Goal: Task Accomplishment & Management: Complete application form

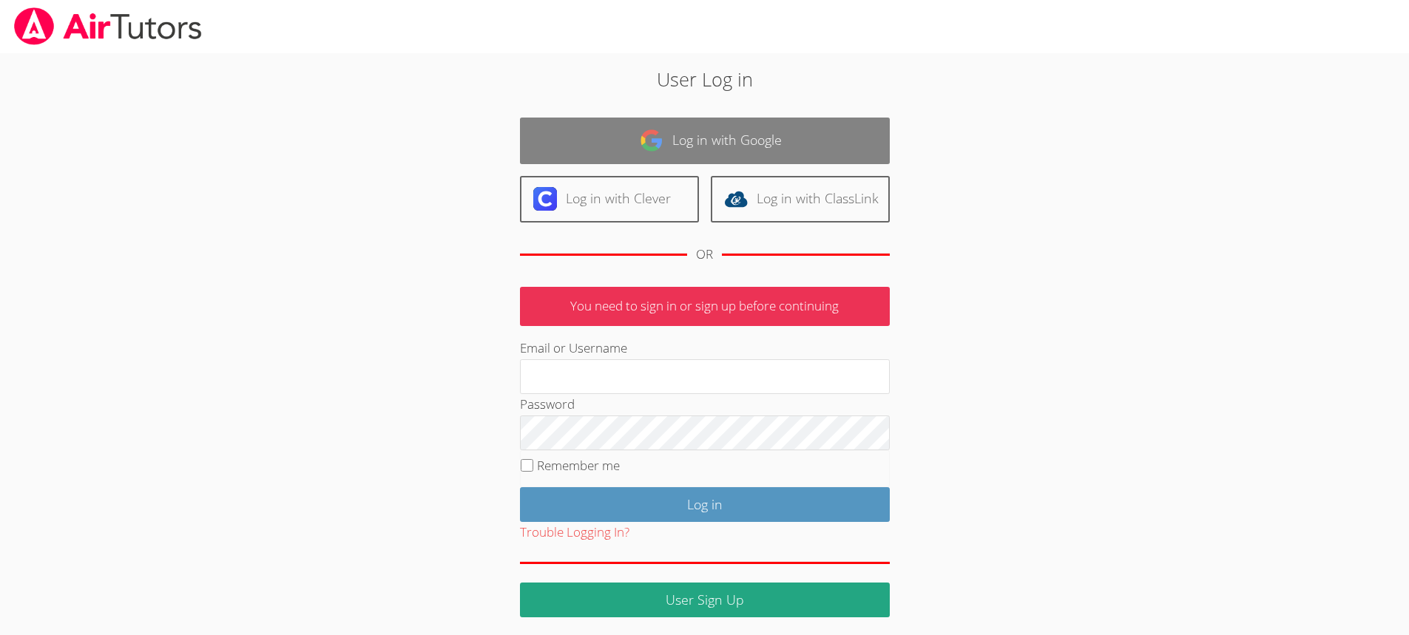
click at [743, 140] on link "Log in with Google" at bounding box center [705, 141] width 370 height 47
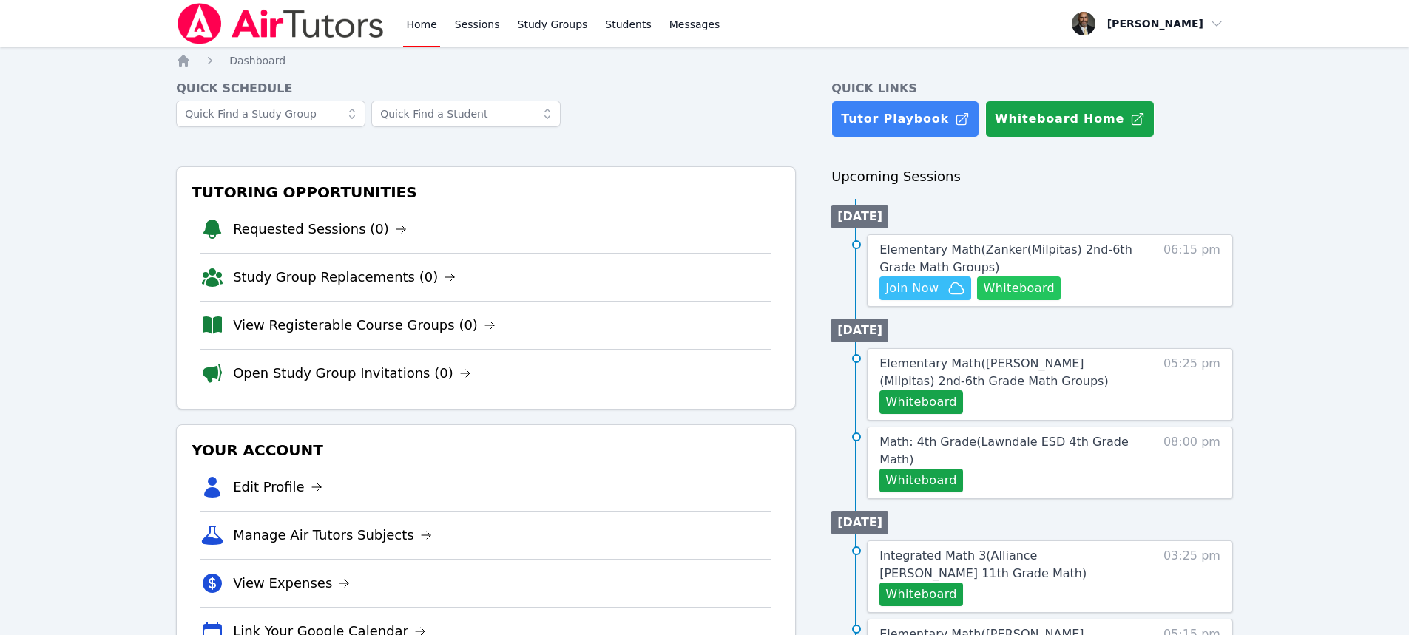
click at [989, 287] on button "Whiteboard" at bounding box center [1019, 289] width 84 height 24
click at [950, 292] on icon "button" at bounding box center [956, 289] width 18 height 18
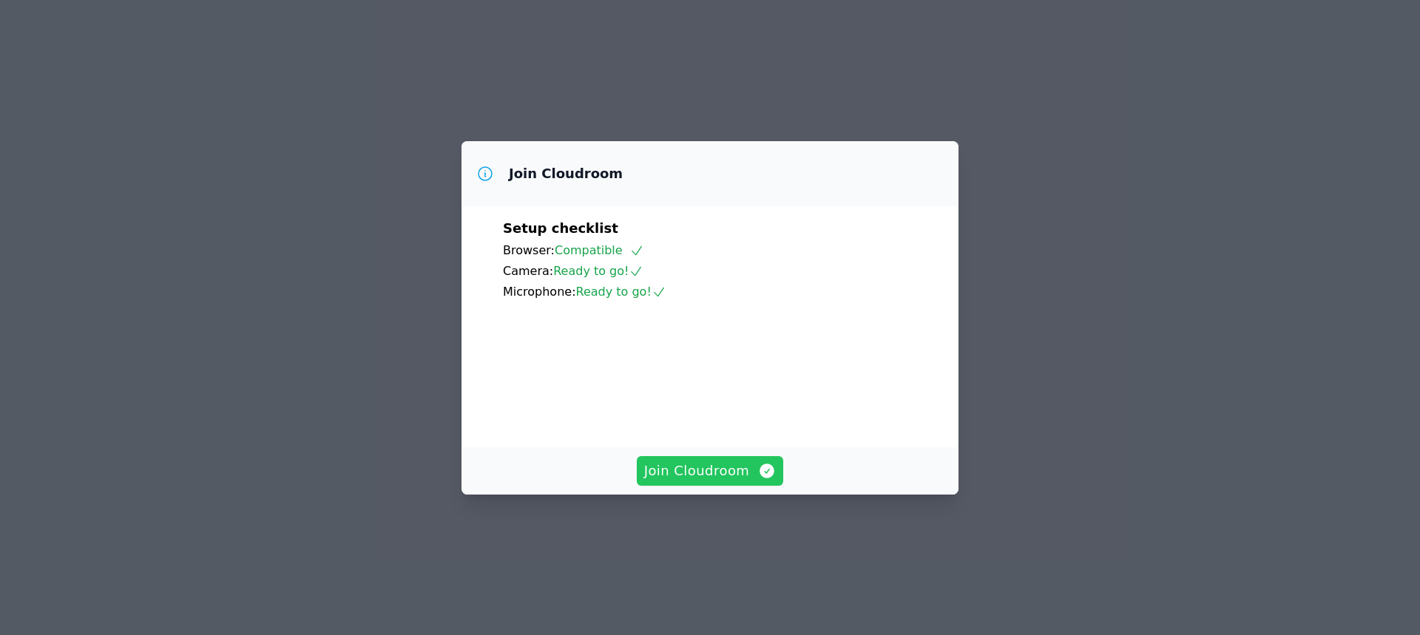
click at [718, 481] on span "Join Cloudroom" at bounding box center [710, 471] width 132 height 21
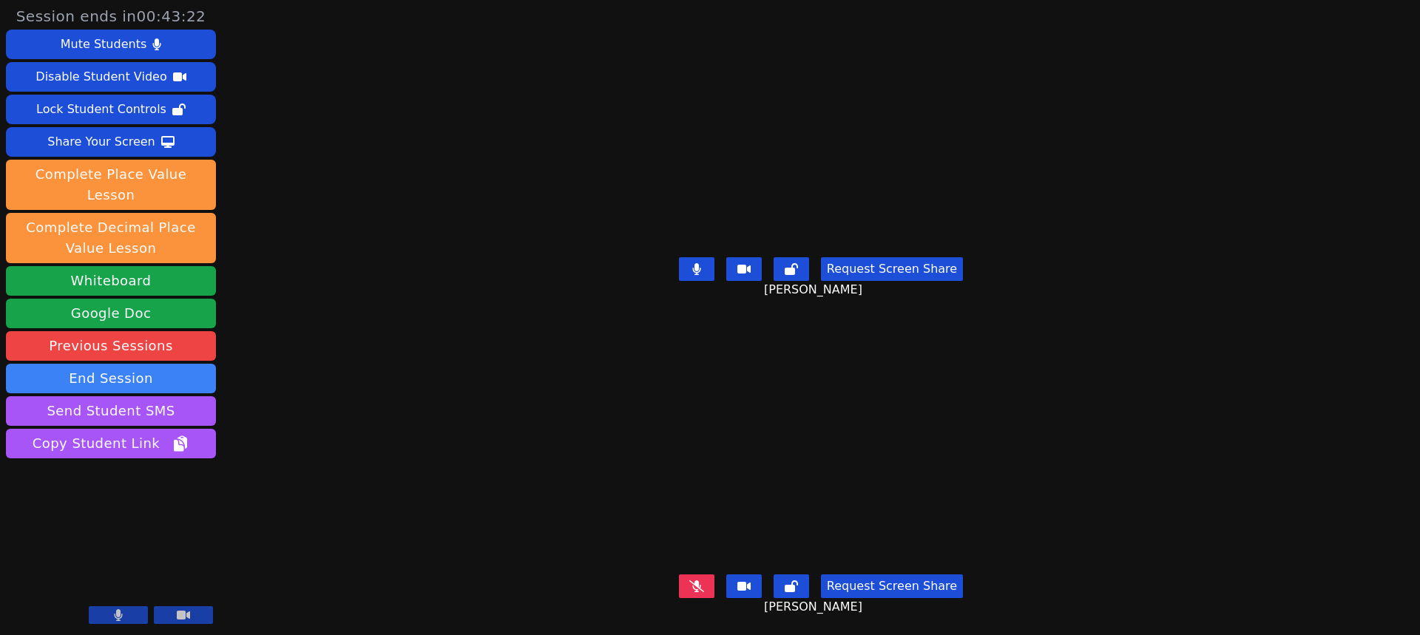
click at [1194, 215] on div "Session ends in 00:43:22 Mute Students Disable Student Video Lock Student Contr…" at bounding box center [710, 317] width 1420 height 635
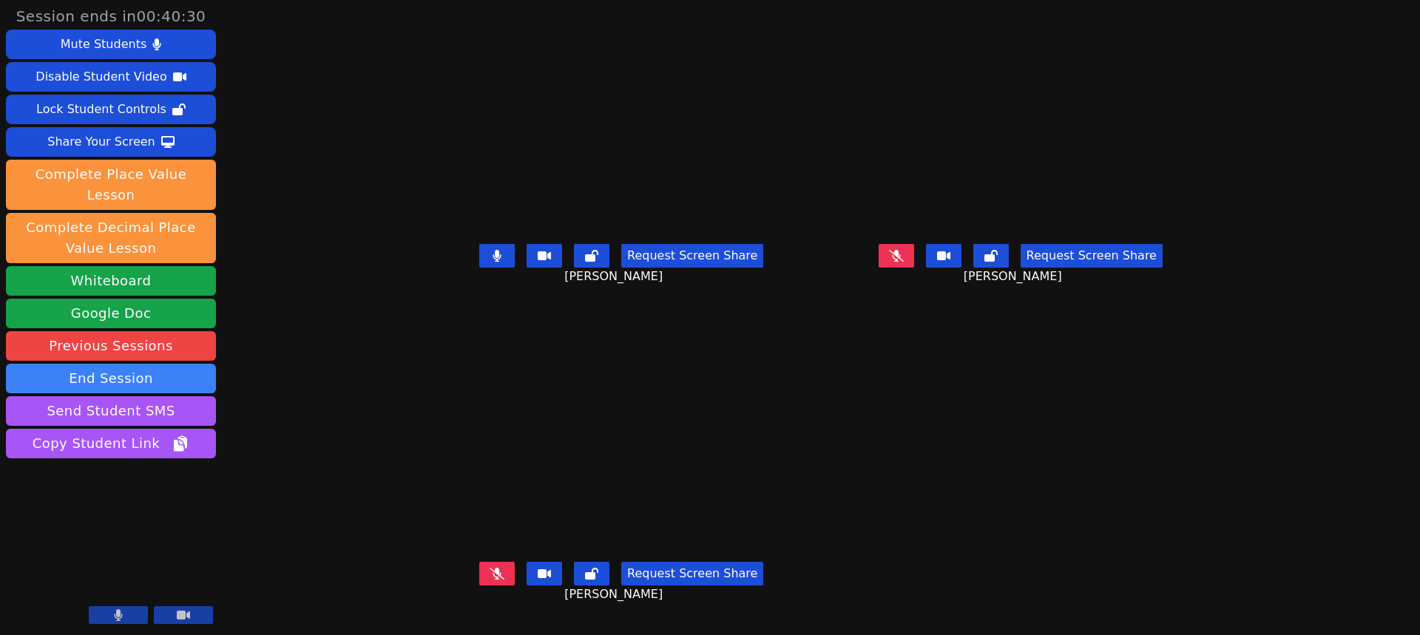
click at [493, 262] on icon at bounding box center [497, 256] width 9 height 12
click at [124, 141] on div "Share Your Screen" at bounding box center [101, 142] width 108 height 24
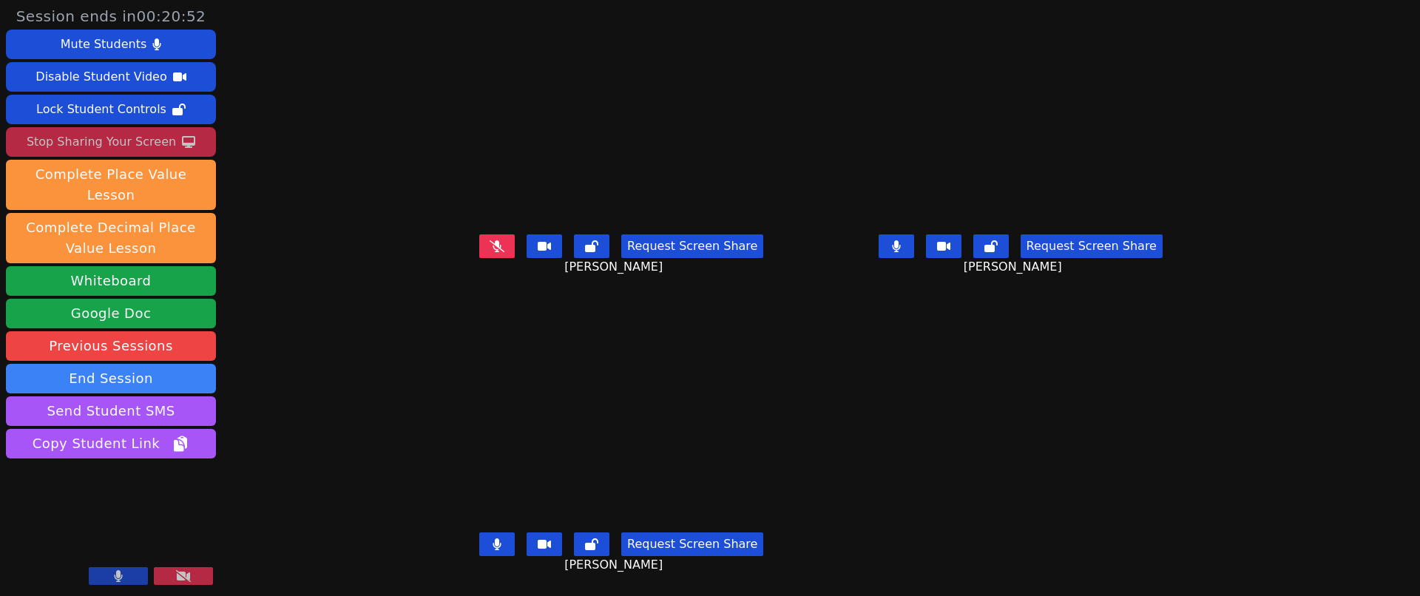
click at [914, 251] on button at bounding box center [897, 246] width 36 height 24
click at [998, 251] on icon at bounding box center [990, 246] width 13 height 12
click at [490, 246] on icon at bounding box center [497, 246] width 15 height 12
click at [490, 550] on icon at bounding box center [497, 544] width 15 height 12
click at [109, 136] on div "Stop Sharing Your Screen" at bounding box center [101, 142] width 149 height 24
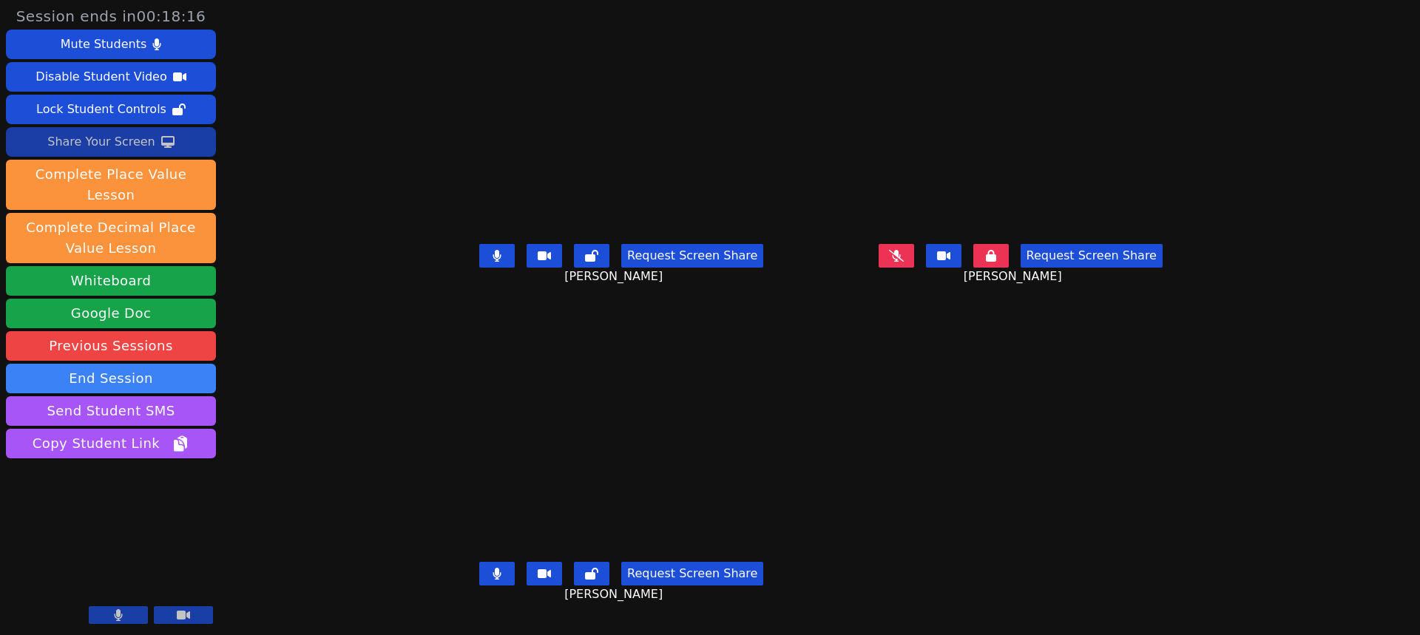
click at [493, 580] on icon at bounding box center [497, 574] width 9 height 12
click at [479, 581] on button at bounding box center [497, 574] width 36 height 24
click at [996, 262] on icon at bounding box center [991, 256] width 10 height 12
click at [108, 147] on div "Share Your Screen" at bounding box center [101, 142] width 108 height 24
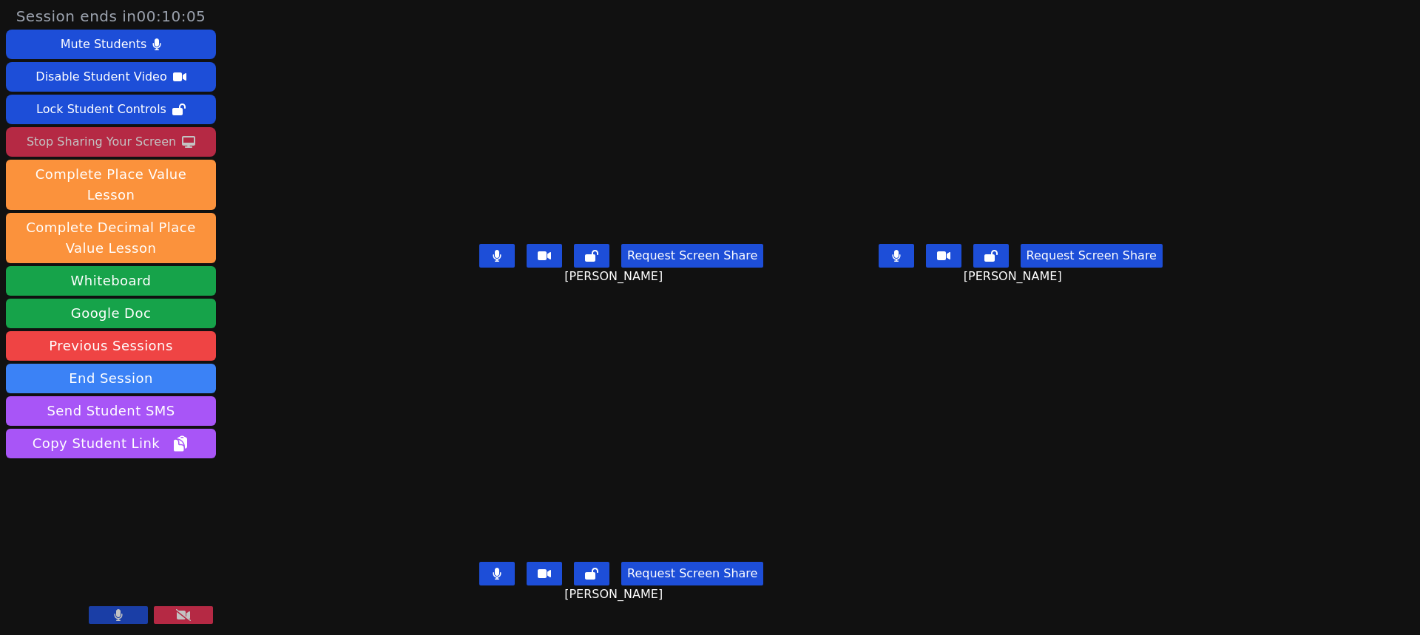
click at [914, 268] on button at bounding box center [897, 256] width 36 height 24
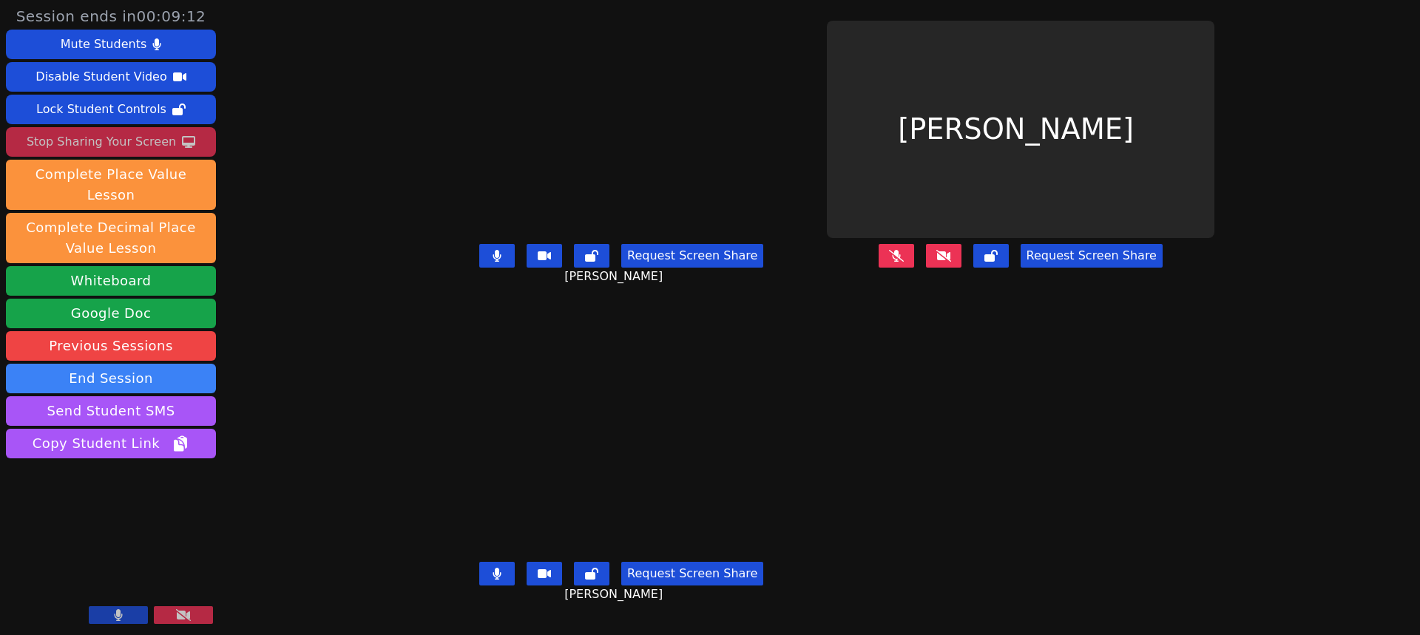
click at [493, 580] on icon at bounding box center [497, 574] width 9 height 12
click at [961, 268] on button at bounding box center [944, 256] width 36 height 24
click at [951, 262] on icon at bounding box center [943, 256] width 15 height 12
click at [904, 262] on icon at bounding box center [896, 256] width 15 height 12
click at [961, 267] on button at bounding box center [944, 256] width 36 height 24
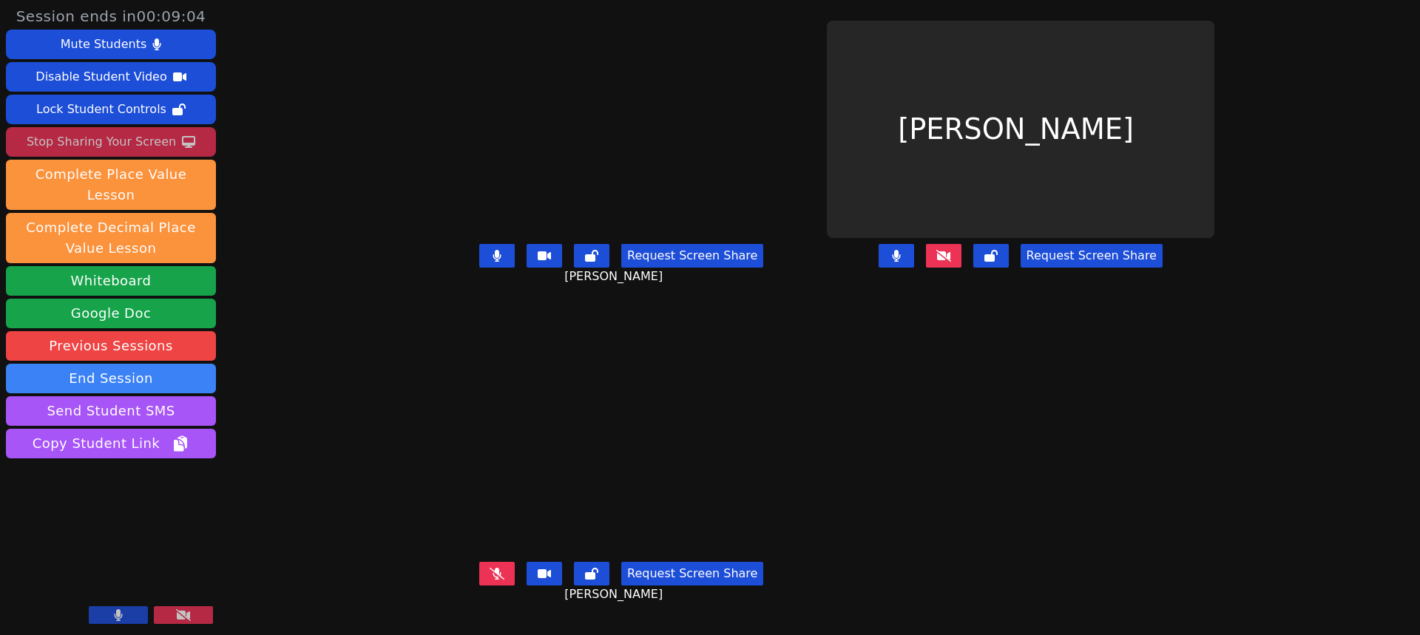
click at [914, 268] on button at bounding box center [897, 256] width 36 height 24
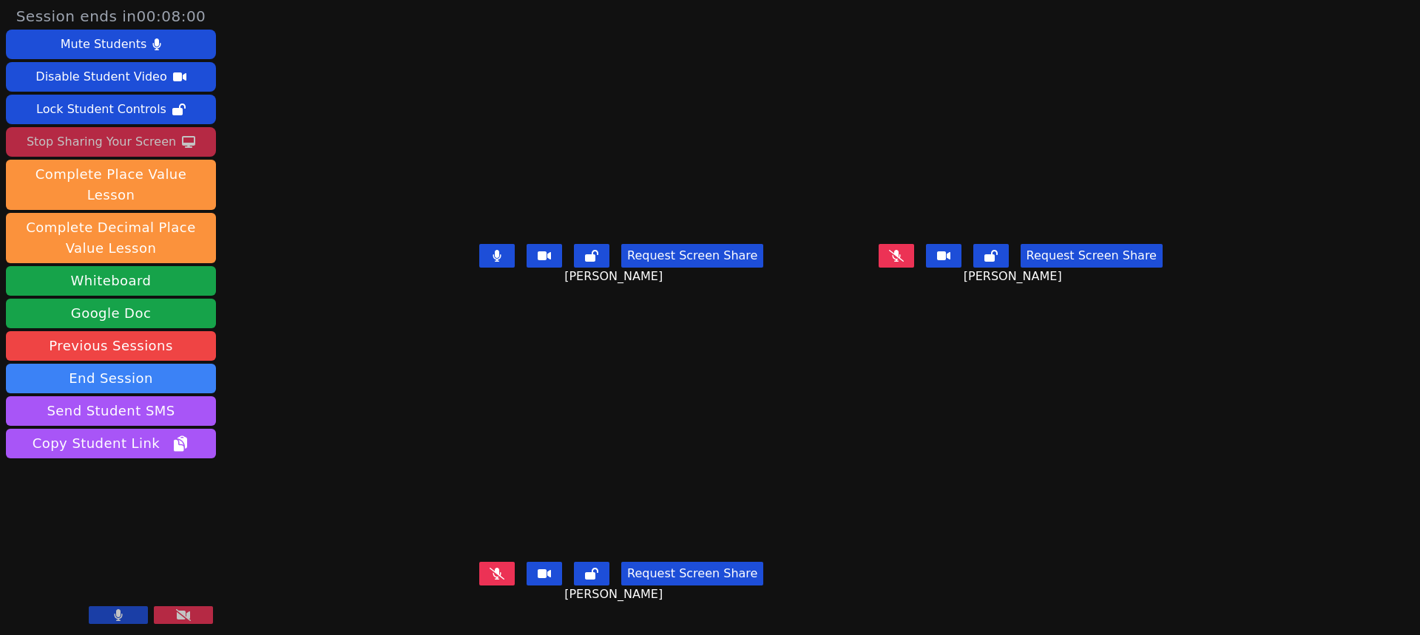
click at [904, 262] on icon at bounding box center [896, 256] width 15 height 12
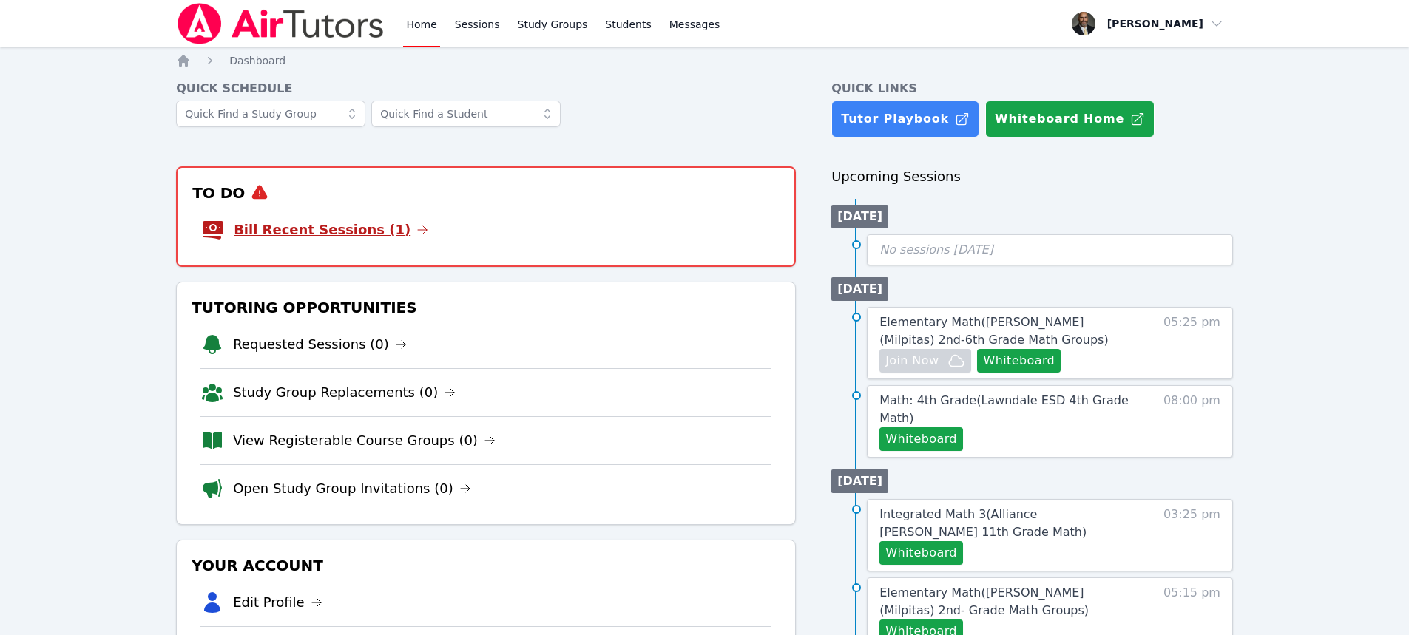
click at [360, 233] on link "Bill Recent Sessions (1)" at bounding box center [331, 230] width 195 height 21
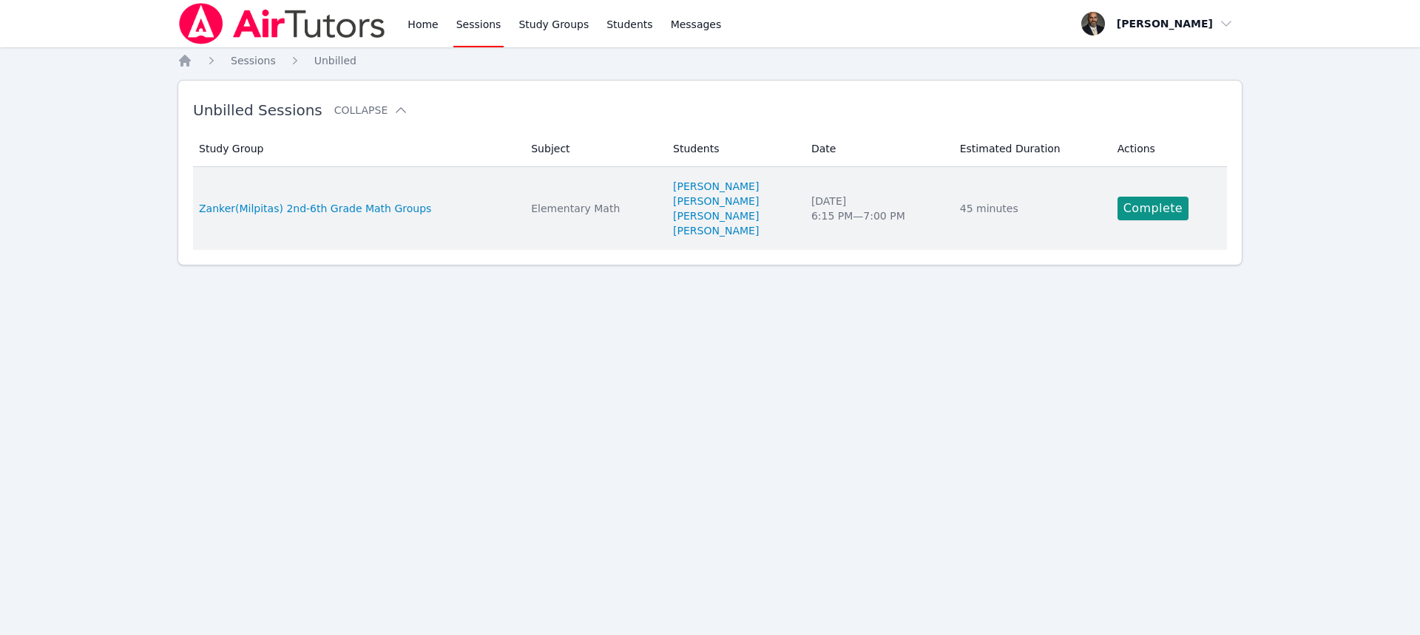
click at [1134, 223] on td "Actions Complete" at bounding box center [1168, 208] width 118 height 83
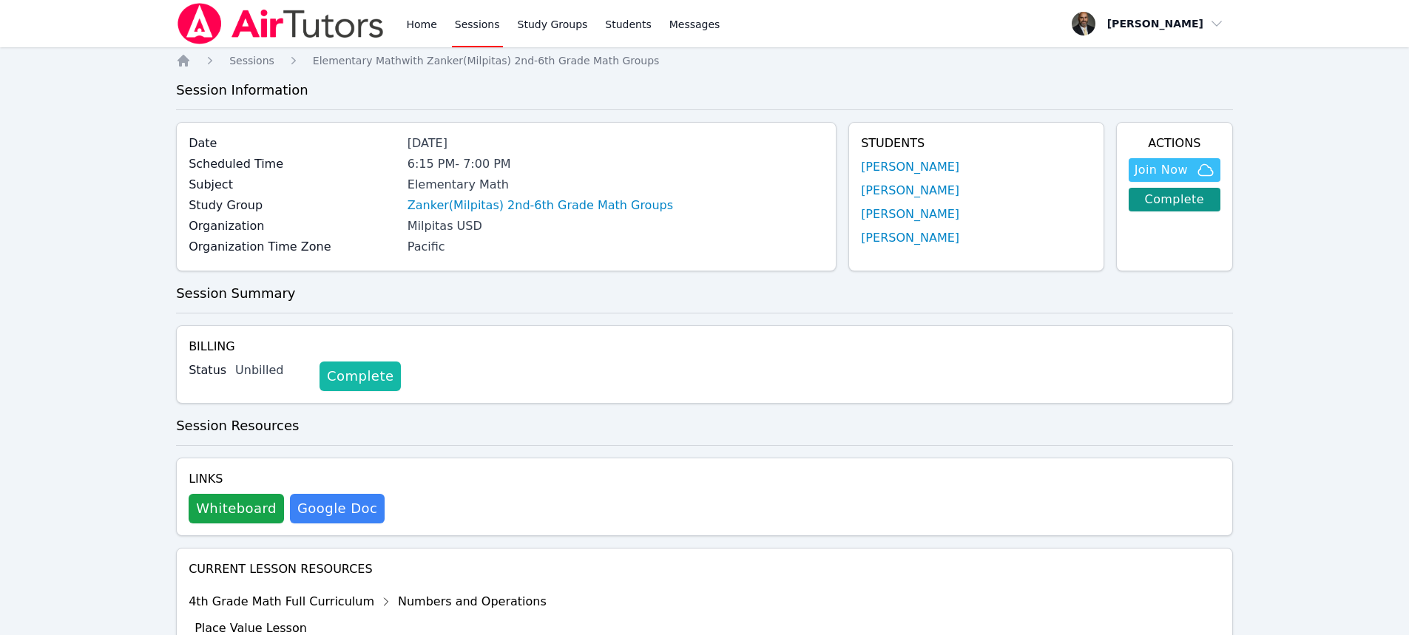
click at [347, 379] on link "Complete" at bounding box center [360, 377] width 81 height 30
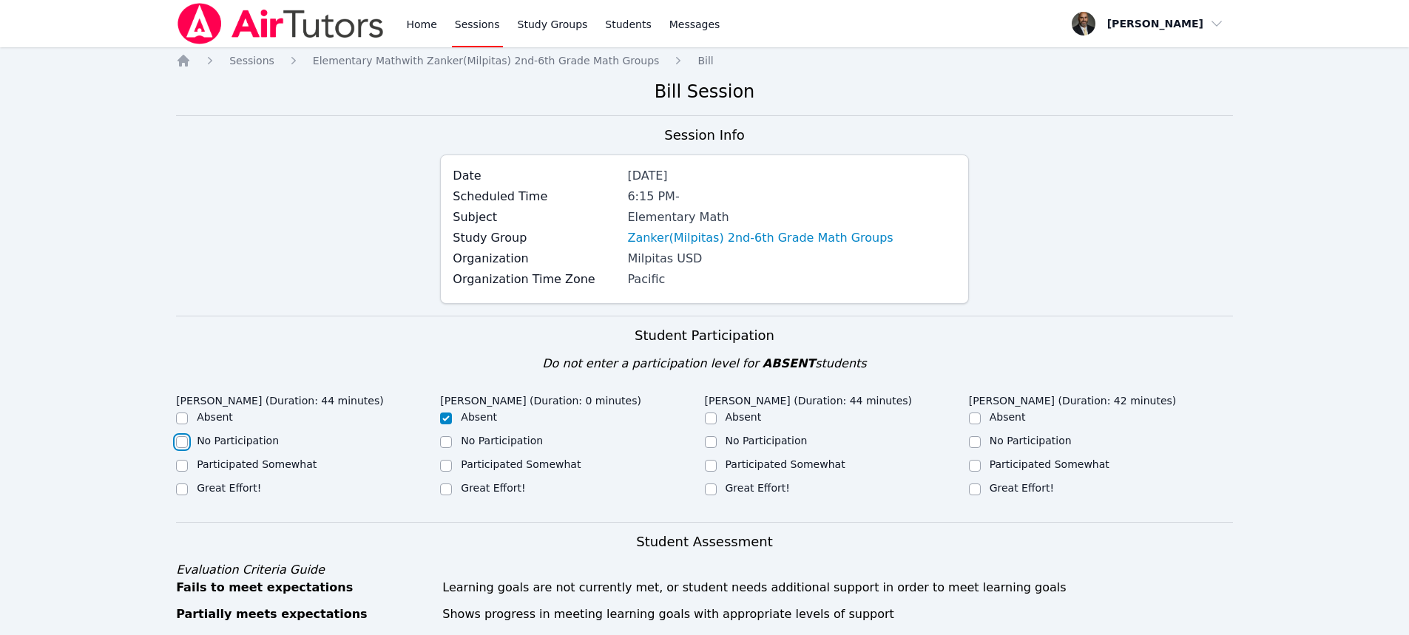
click at [182, 444] on input "No Participation" at bounding box center [182, 442] width 12 height 12
checkbox input "true"
click at [713, 486] on input "Great Effort!" at bounding box center [711, 490] width 12 height 12
checkbox input "true"
click at [708, 471] on input "Participated Somewhat" at bounding box center [711, 466] width 12 height 12
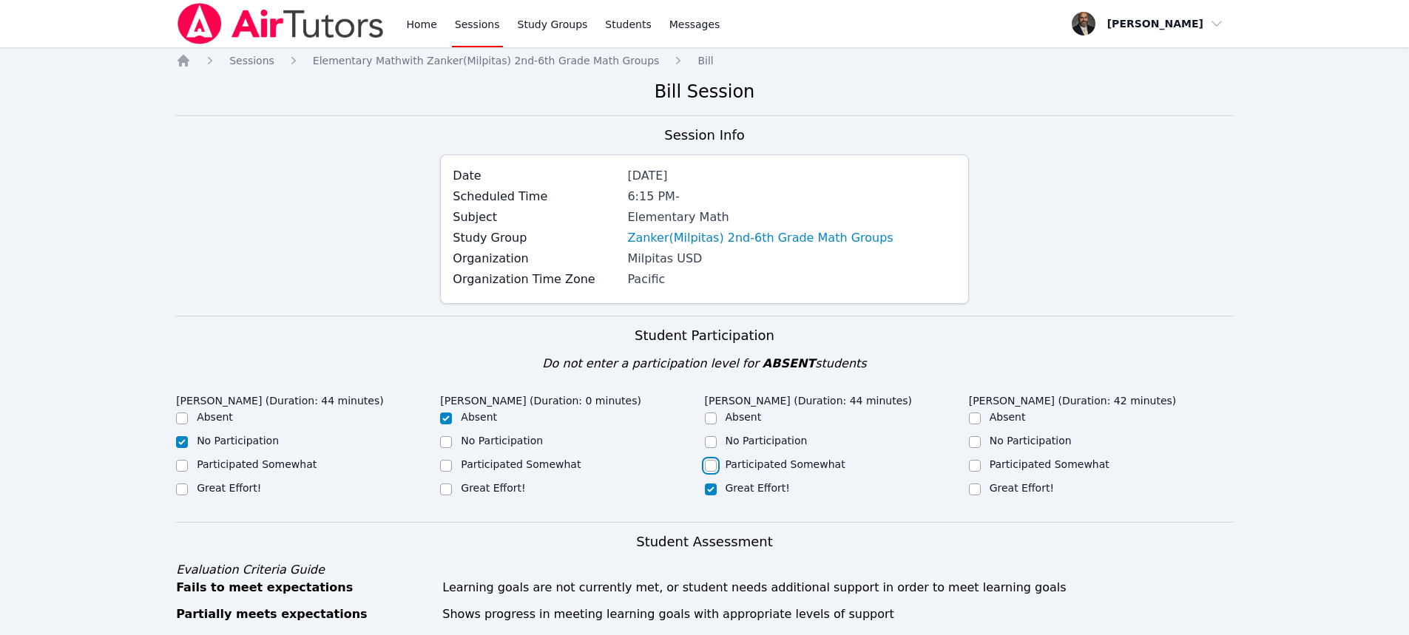
checkbox input "true"
checkbox input "false"
drag, startPoint x: 980, startPoint y: 487, endPoint x: 942, endPoint y: 488, distance: 37.7
click at [980, 488] on input "Great Effort!" at bounding box center [975, 490] width 12 height 12
checkbox input "true"
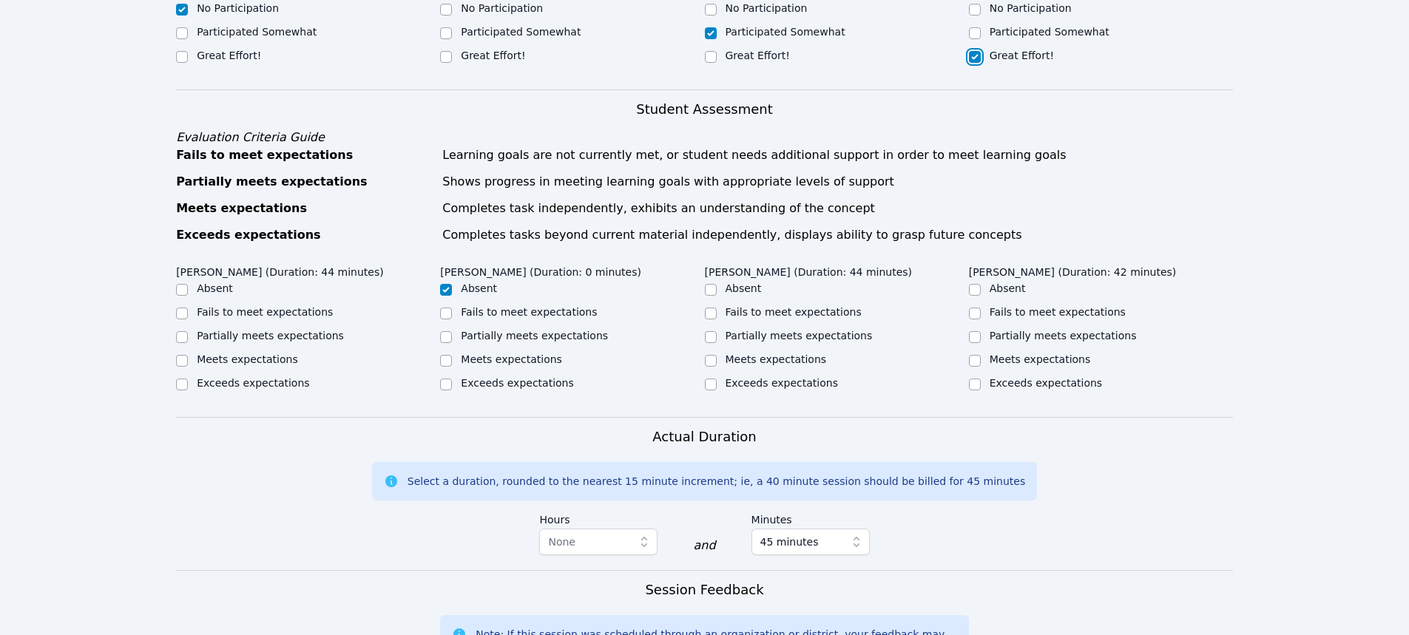
scroll to position [444, 0]
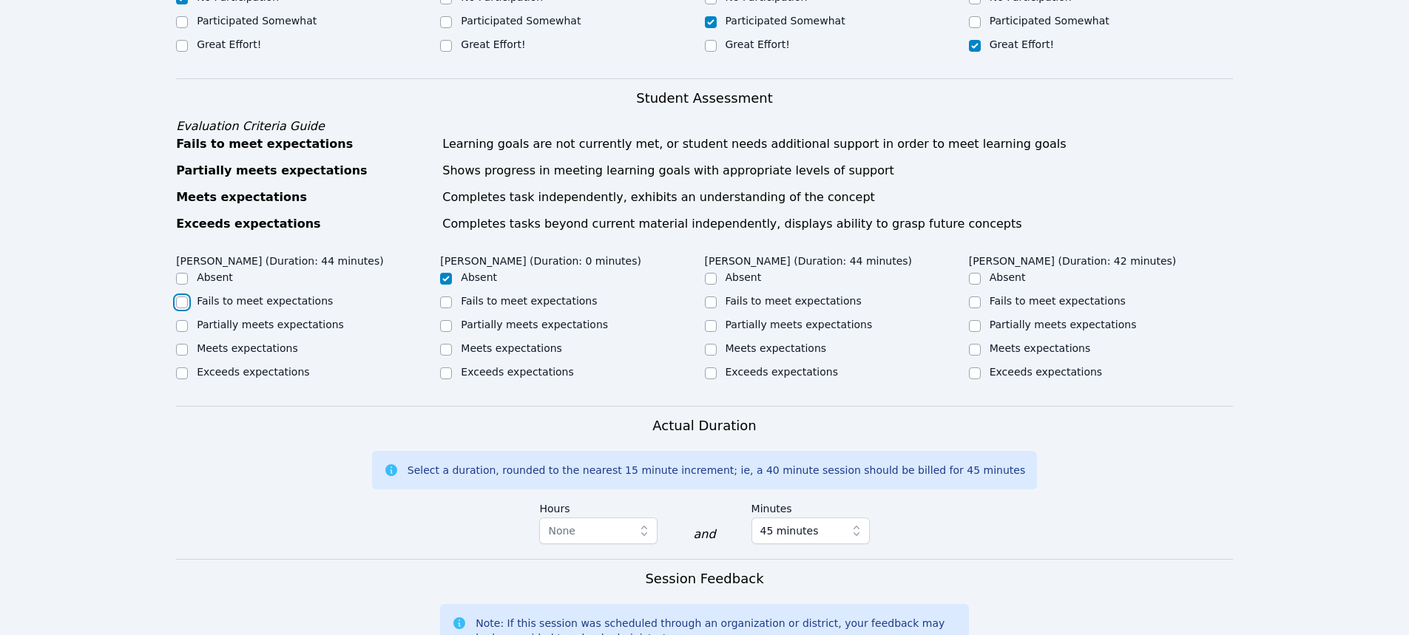
click at [184, 304] on input "Fails to meet expectations" at bounding box center [182, 303] width 12 height 12
checkbox input "true"
click at [711, 326] on input "Partially meets expectations" at bounding box center [711, 326] width 12 height 12
checkbox input "true"
click at [979, 348] on input "Meets expectations" at bounding box center [975, 350] width 12 height 12
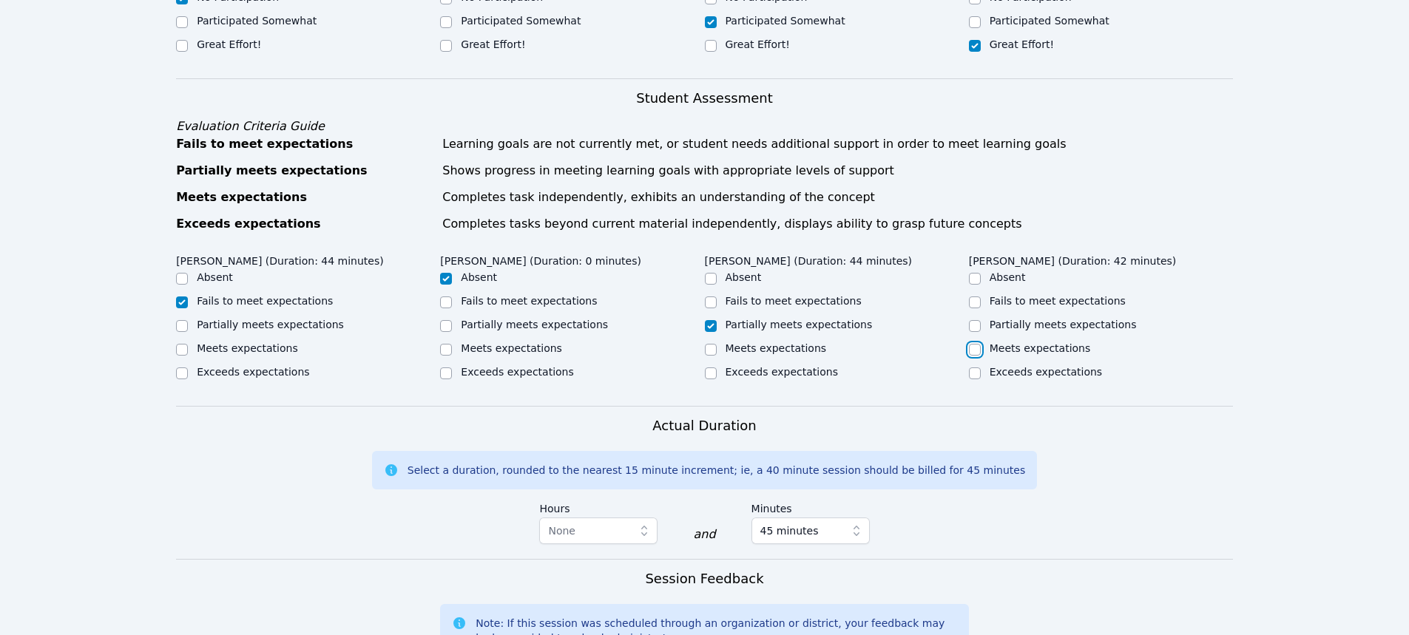
checkbox input "true"
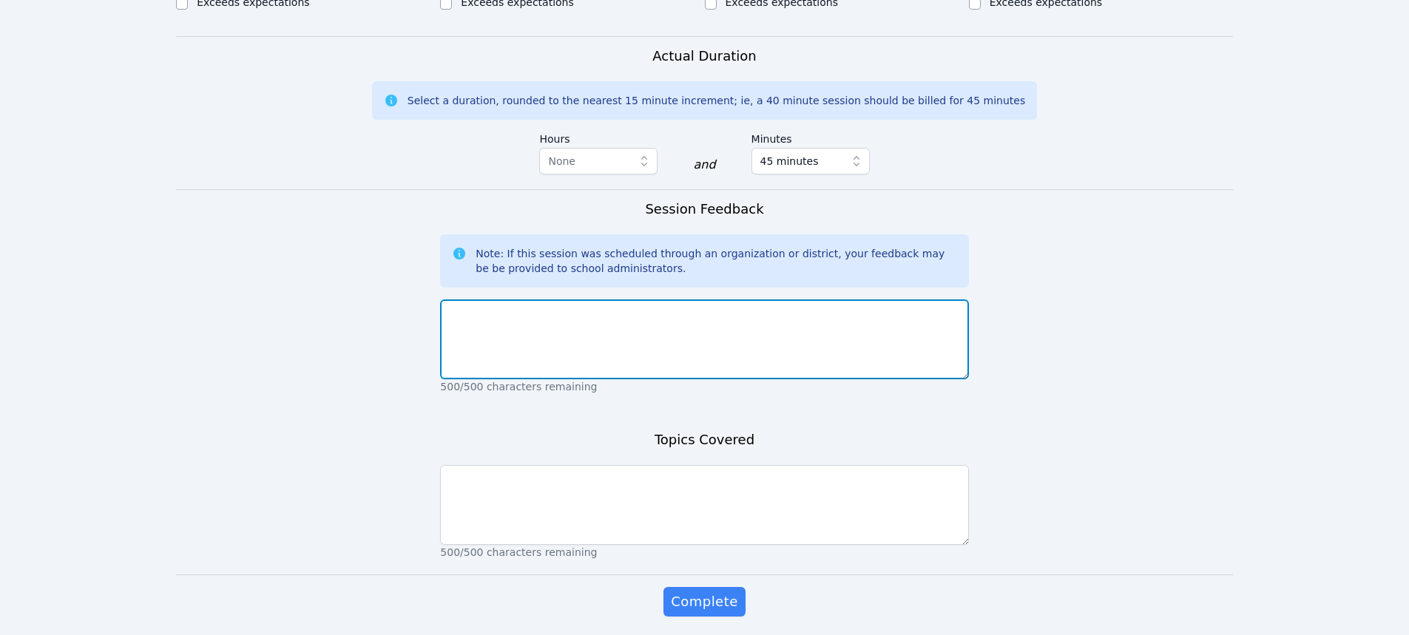
click at [790, 353] on textarea at bounding box center [704, 340] width 528 height 80
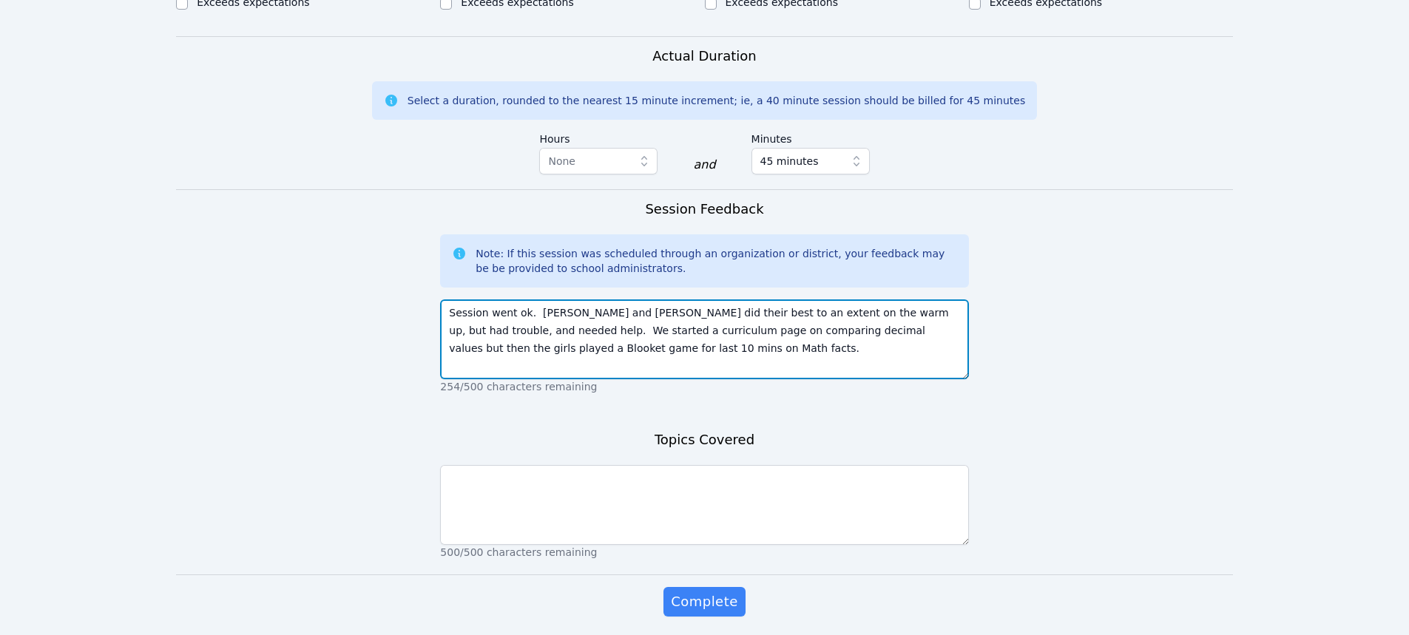
click at [764, 348] on textarea "Session went ok. Ashanti and Paige did their best to an extent on the warm up, …" at bounding box center [704, 340] width 528 height 80
type textarea "Session went ok. Ashanti and Paige did their best to an extent on the warm up, …"
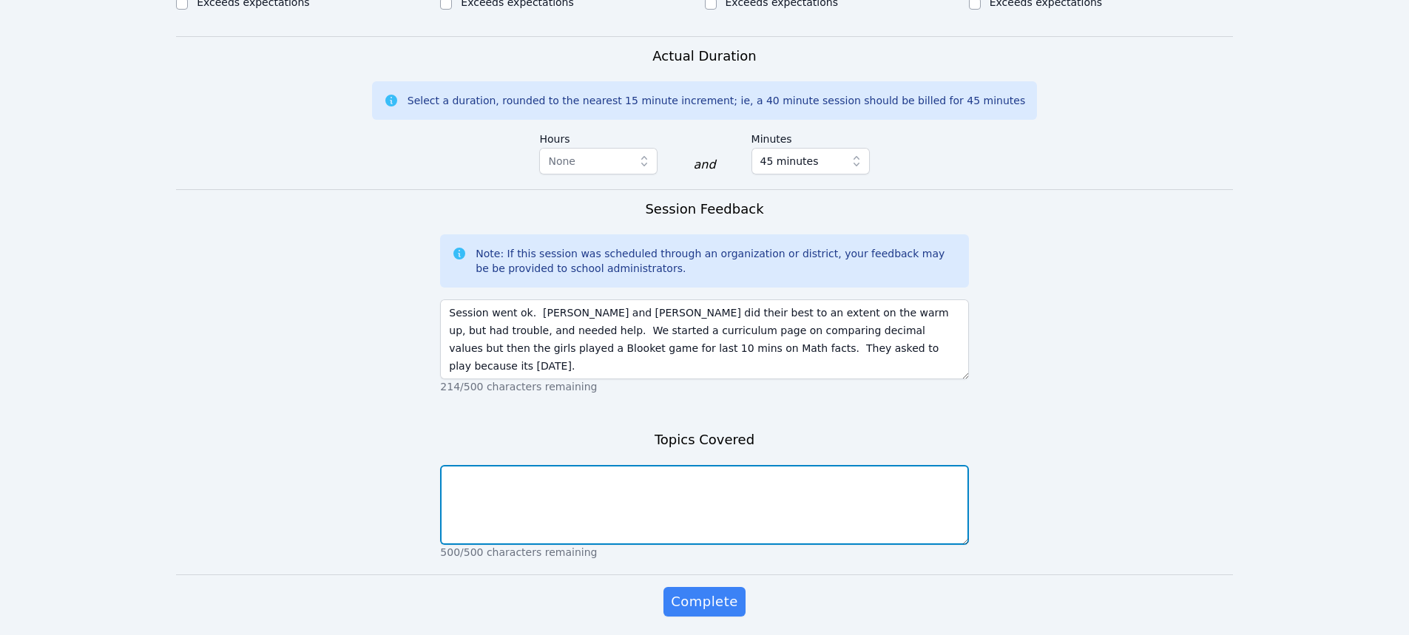
click at [720, 483] on textarea at bounding box center [704, 505] width 528 height 80
type textarea "Comparing decimal numbers (<,>,=)."
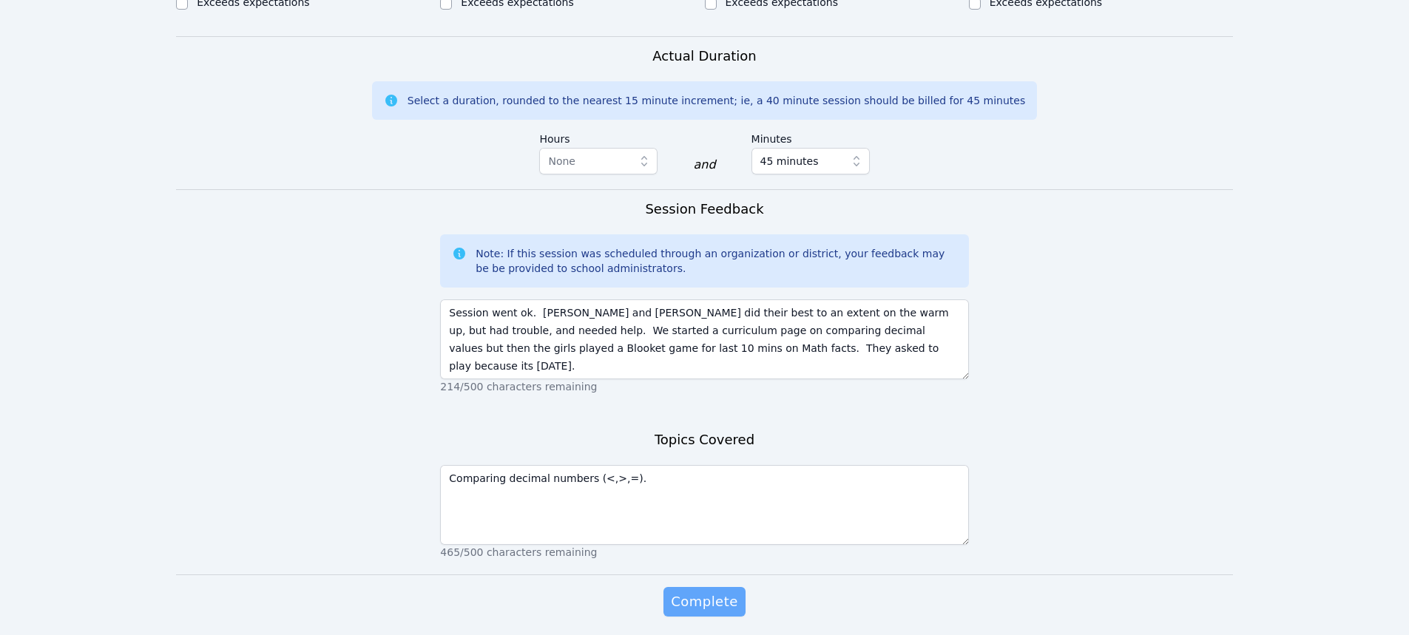
click at [683, 600] on span "Complete" at bounding box center [704, 602] width 67 height 21
